Goal: Find specific page/section: Find specific page/section

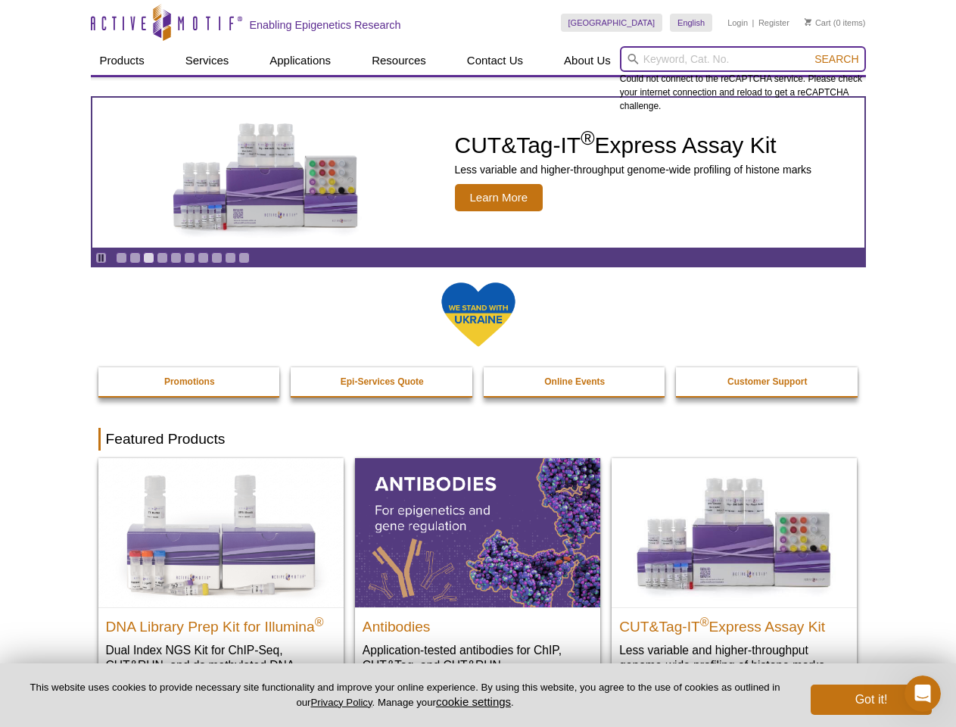
click at [742, 59] on input "search" at bounding box center [743, 59] width 246 height 26
click at [836, 59] on span "Search" at bounding box center [836, 59] width 44 height 12
click at [101, 257] on icon "Pause" at bounding box center [101, 258] width 10 height 10
click at [121, 257] on link "Go to slide 1" at bounding box center [121, 257] width 11 height 11
click at [135, 257] on link "Go to slide 2" at bounding box center [134, 257] width 11 height 11
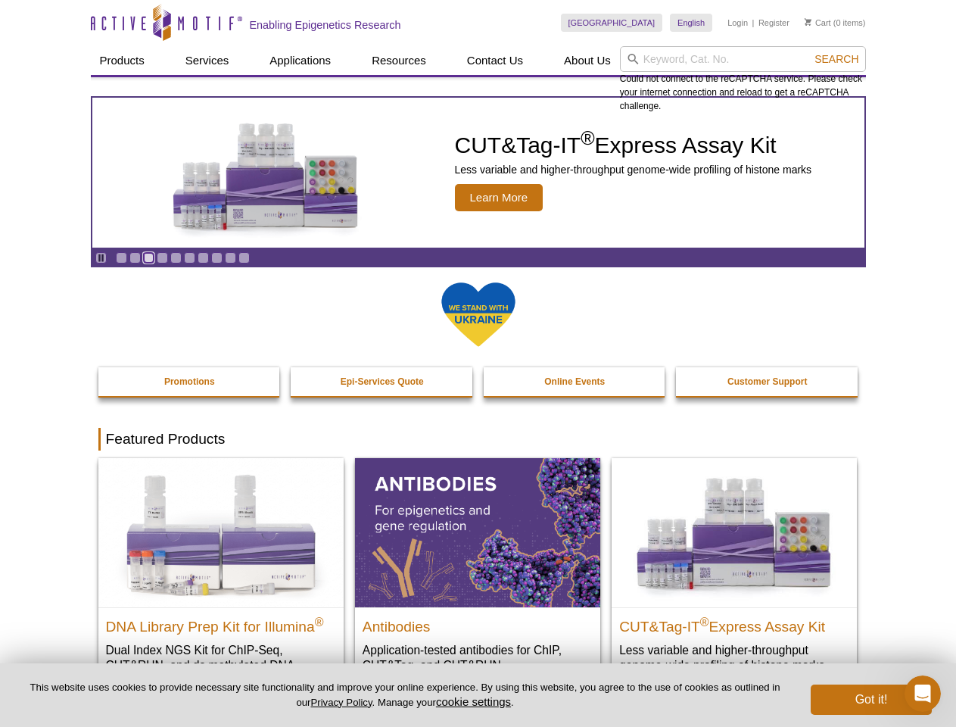
click at [148, 257] on link "Go to slide 3" at bounding box center [148, 257] width 11 height 11
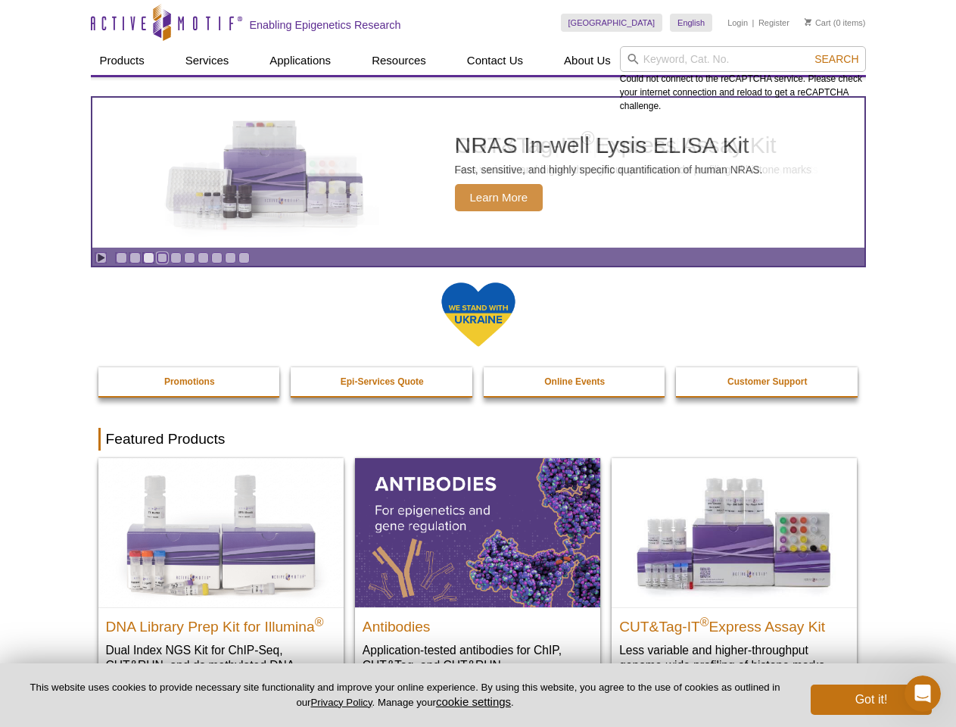
click at [162, 257] on link "Go to slide 4" at bounding box center [162, 257] width 11 height 11
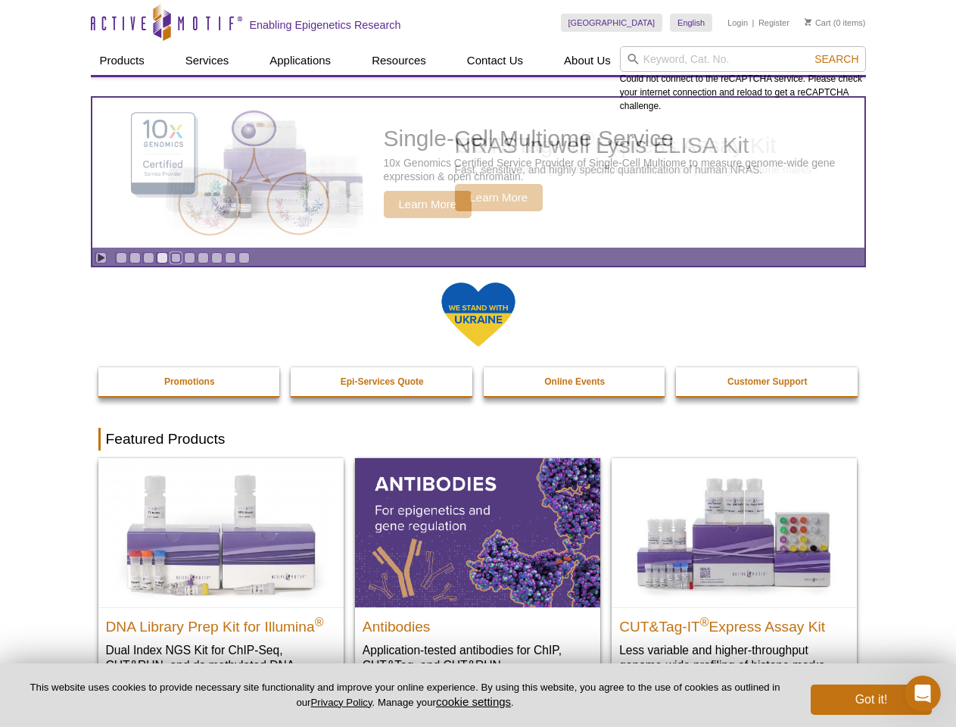
click at [176, 257] on link "Go to slide 5" at bounding box center [175, 257] width 11 height 11
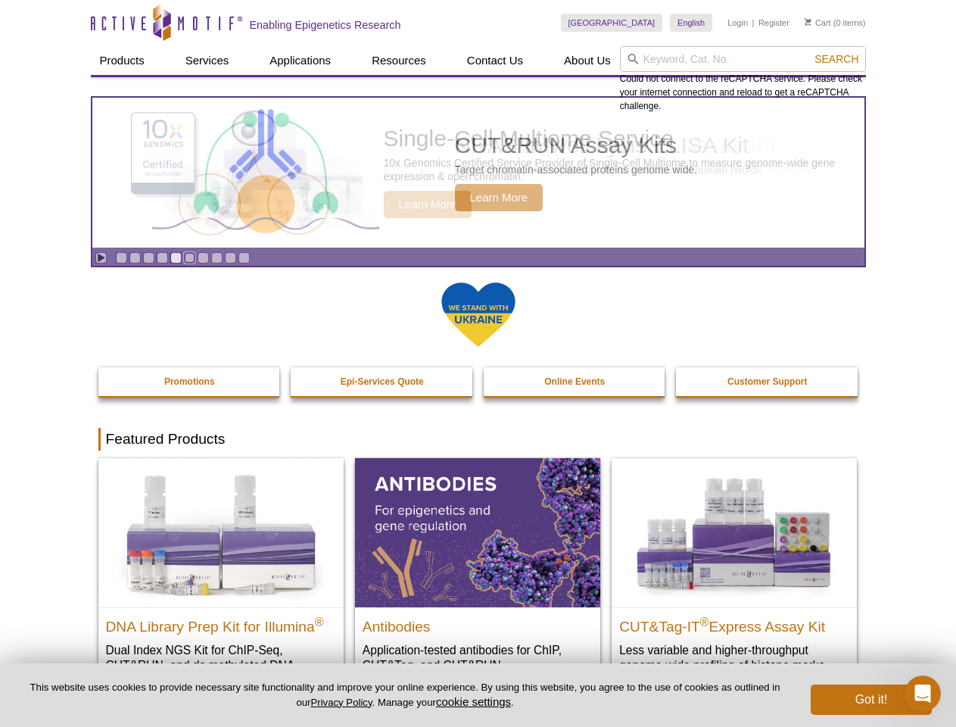
click at [189, 257] on link "Go to slide 6" at bounding box center [189, 257] width 11 height 11
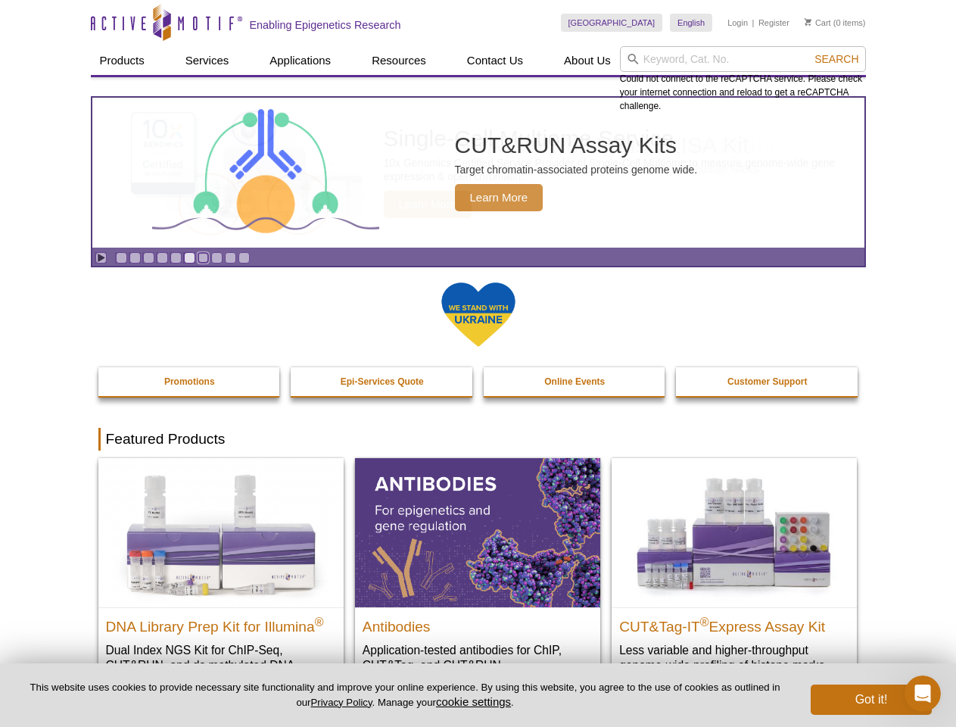
click at [203, 257] on link "Go to slide 7" at bounding box center [203, 257] width 11 height 11
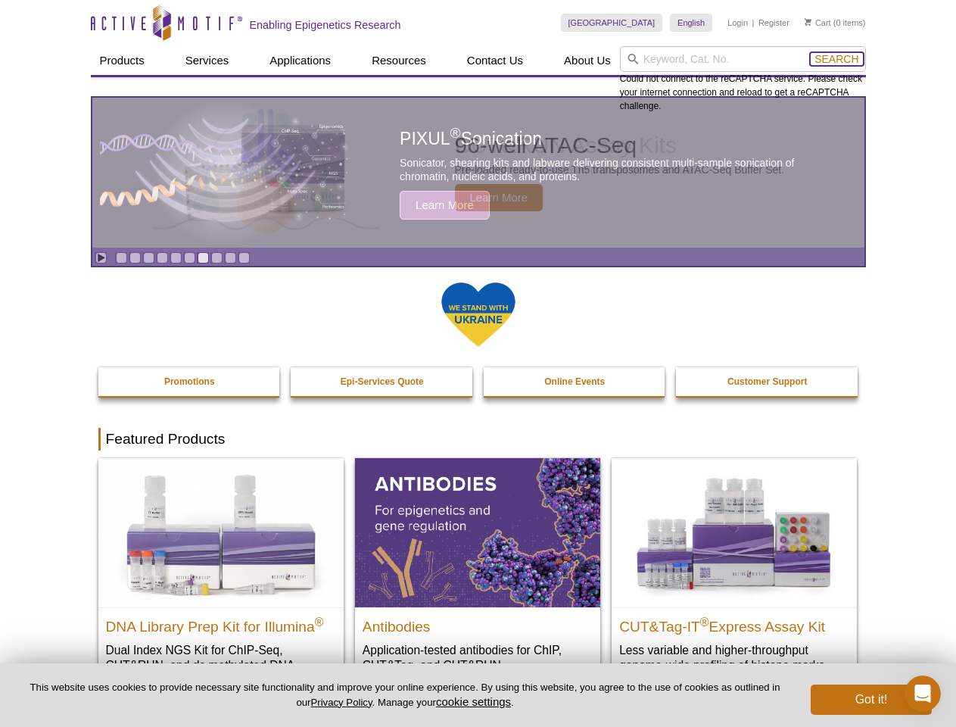
click at [836, 59] on span "Search" at bounding box center [836, 59] width 44 height 12
